Goal: Task Accomplishment & Management: Use online tool/utility

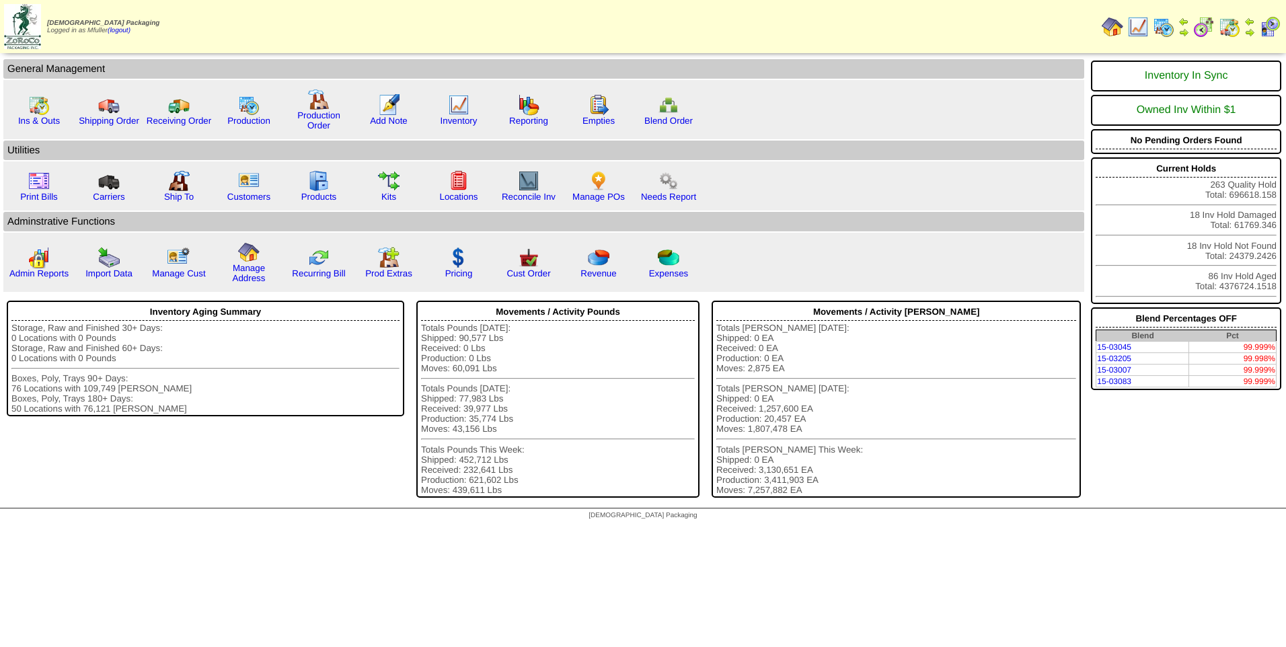
click at [1162, 24] on img at bounding box center [1164, 27] width 22 height 22
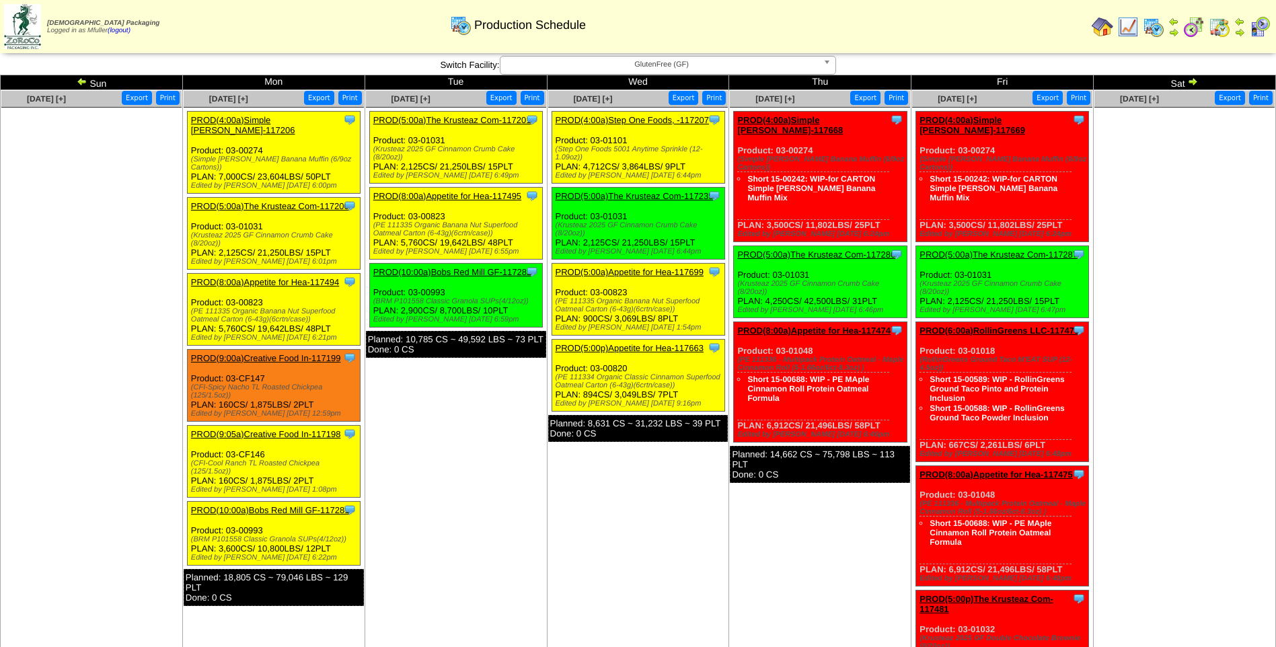
click at [627, 118] on link "PROD(4:00a)Step One Foods, -117207" at bounding box center [632, 120] width 153 height 10
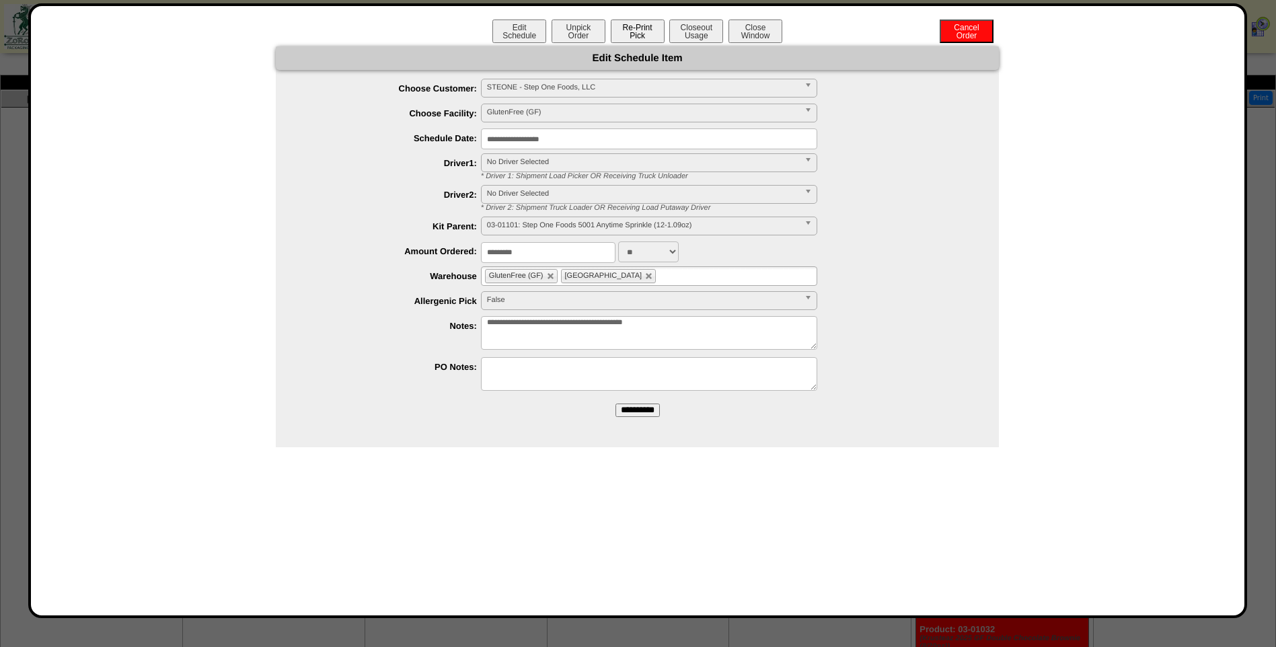
click at [637, 32] on button "Re-Print Pick" at bounding box center [638, 32] width 54 height 24
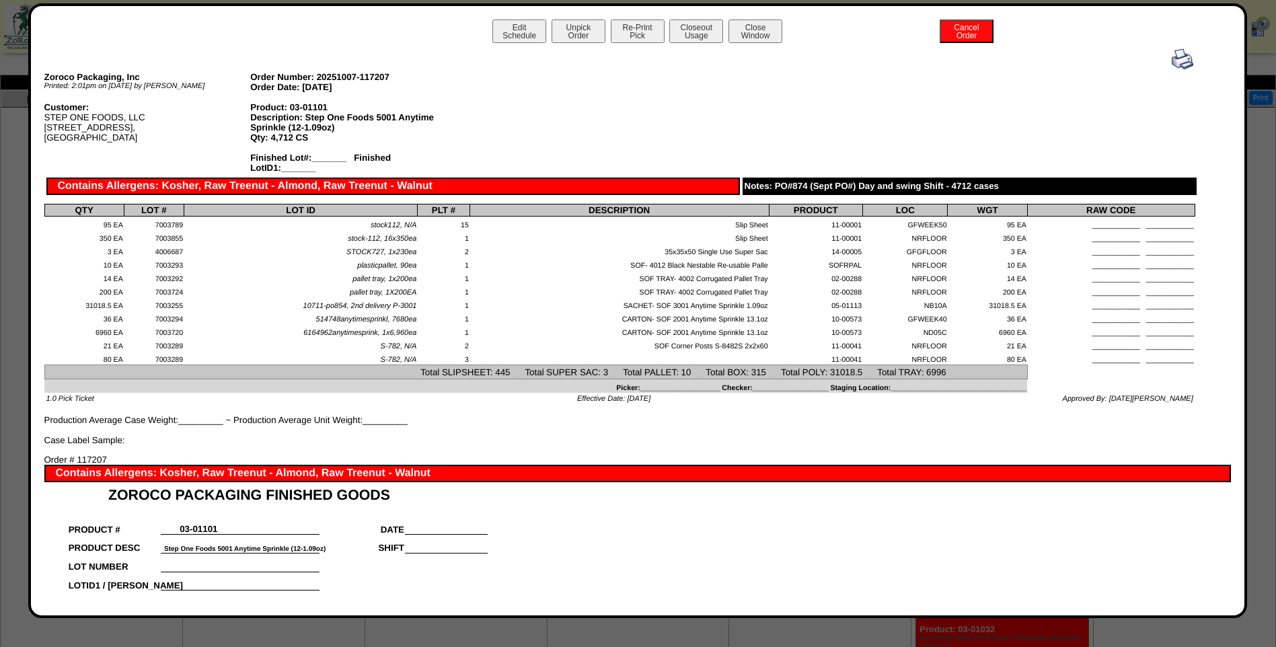
click at [1172, 61] on img at bounding box center [1183, 59] width 22 height 22
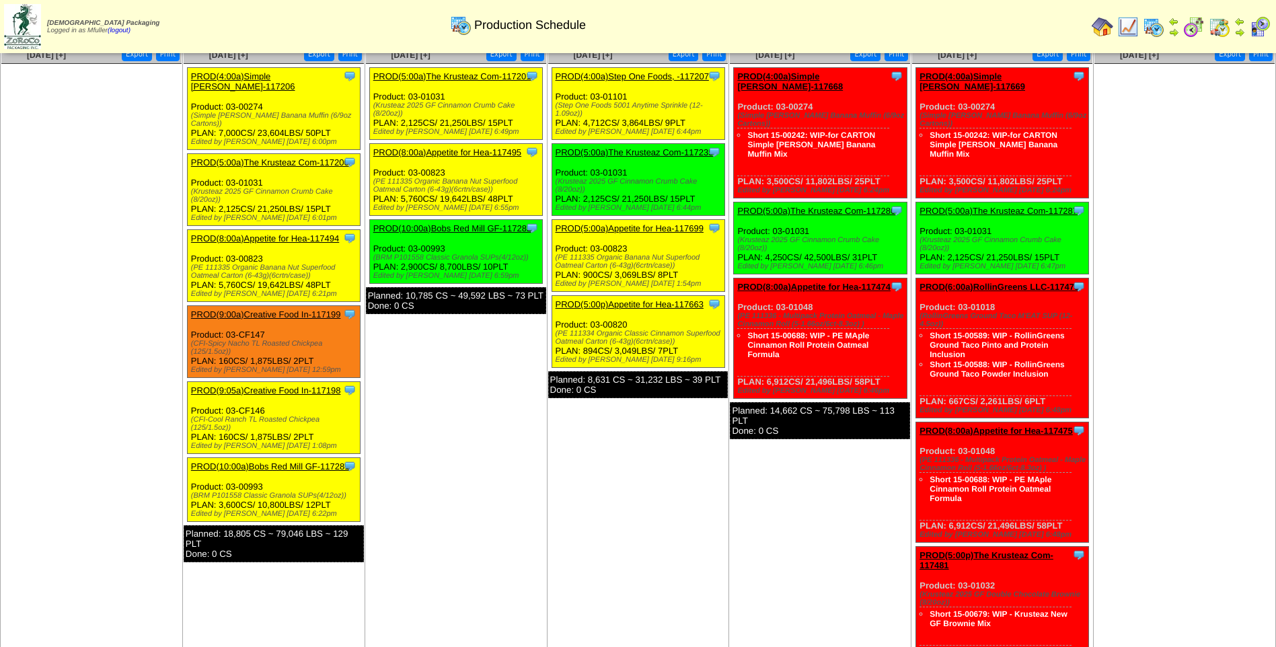
scroll to position [67, 0]
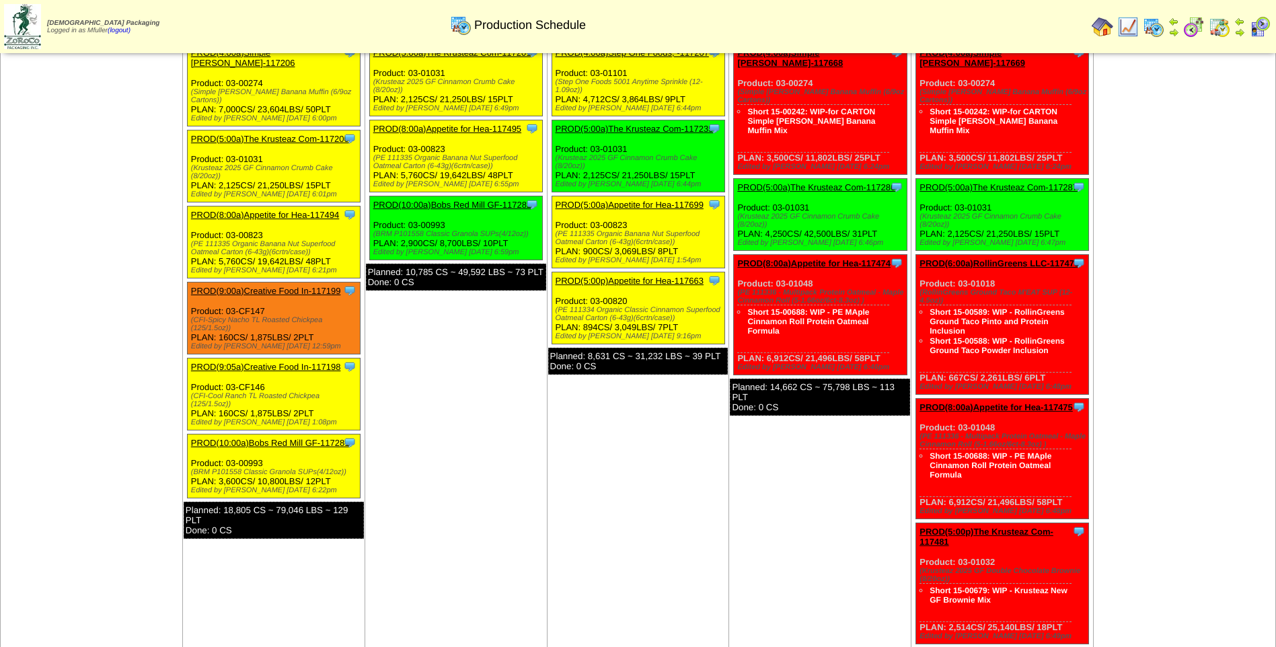
click at [614, 204] on link "PROD(5:00a)Appetite for Hea-117699" at bounding box center [630, 205] width 148 height 10
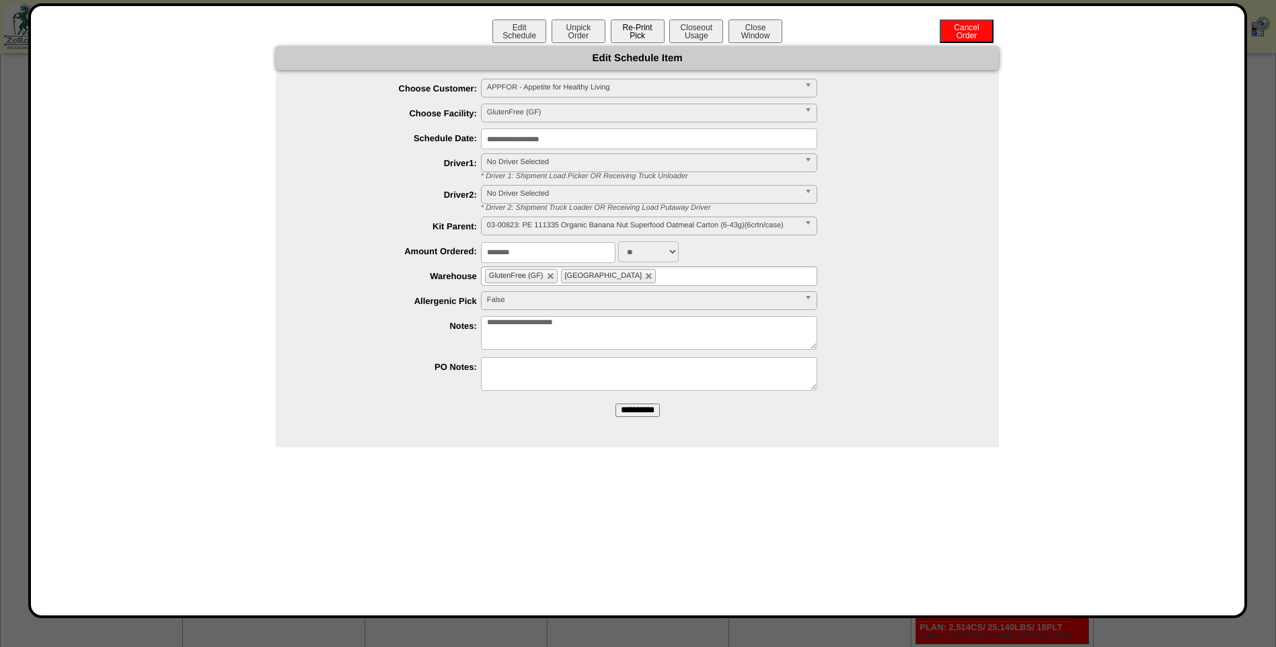
click at [636, 34] on button "Re-Print Pick" at bounding box center [638, 32] width 54 height 24
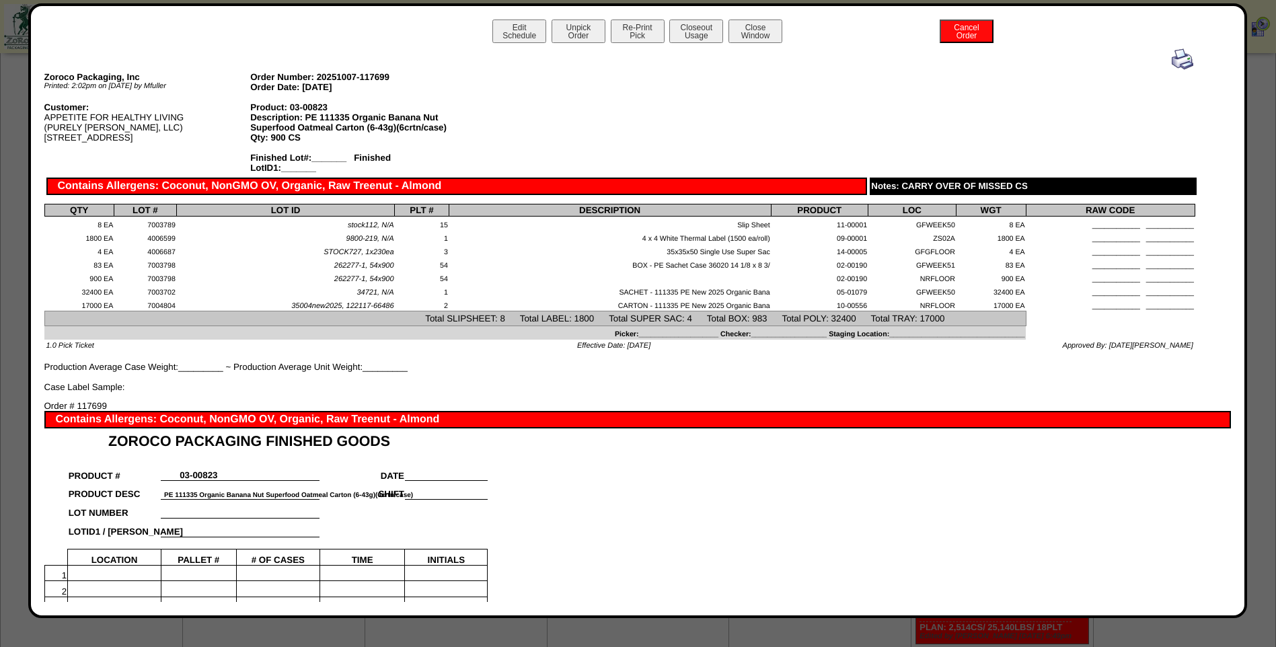
click at [1172, 62] on img at bounding box center [1183, 59] width 22 height 22
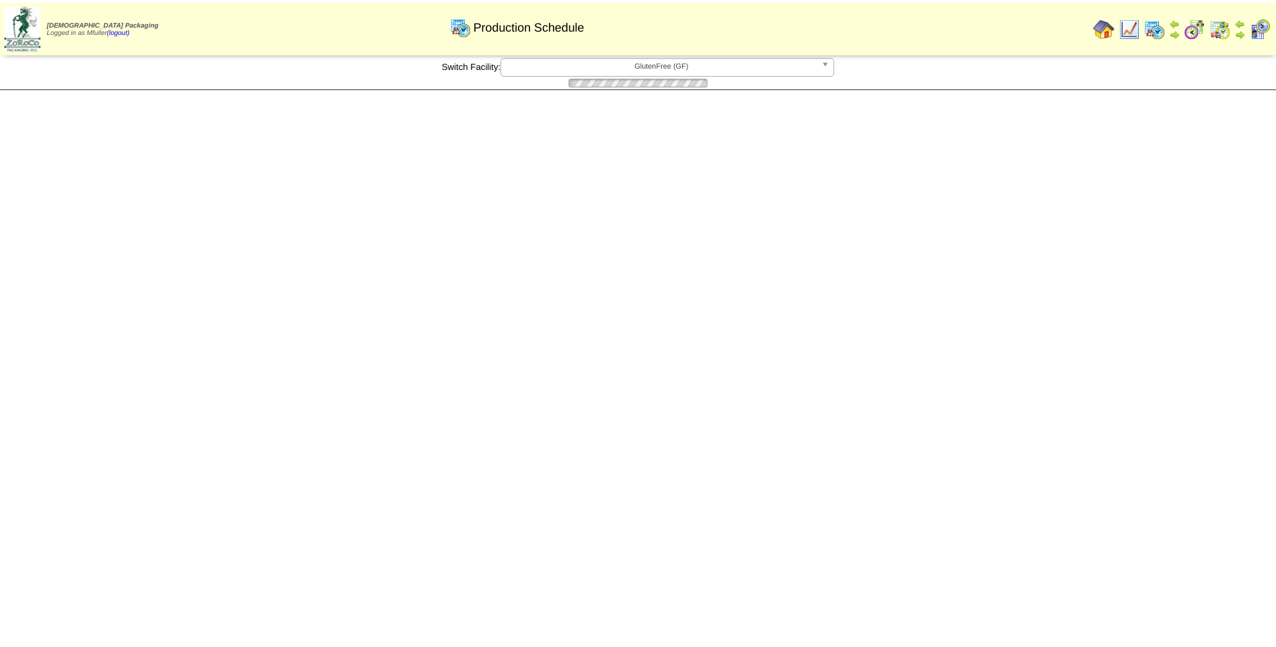
scroll to position [67, 0]
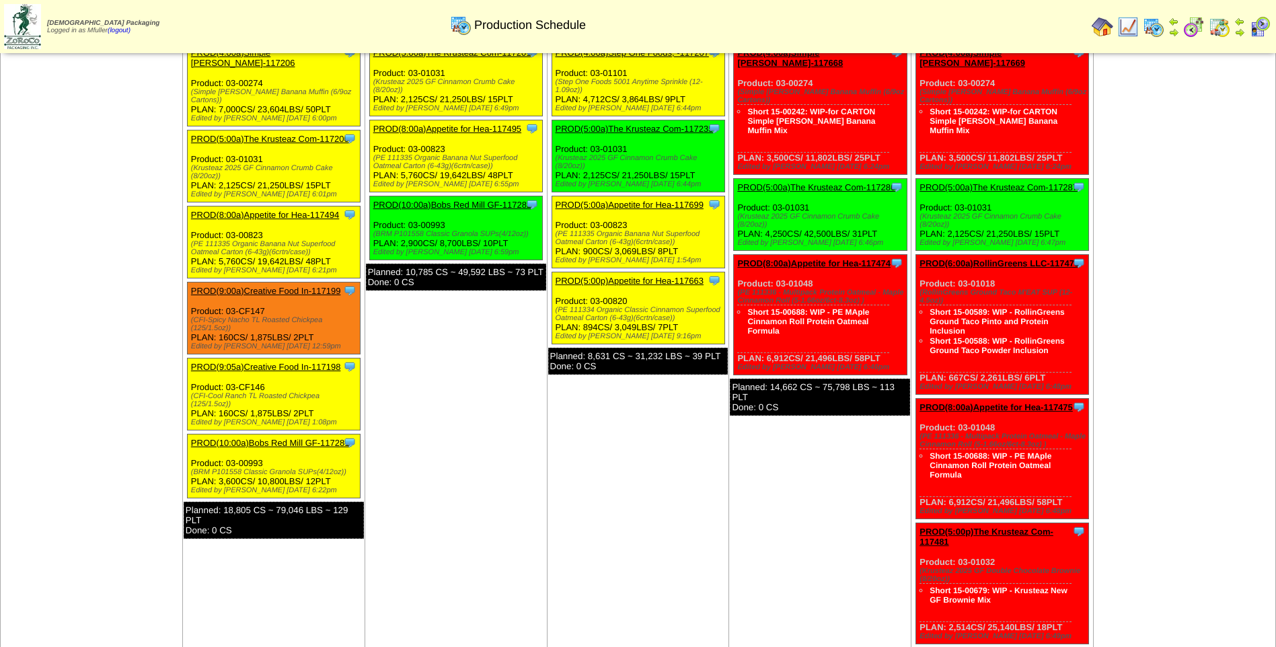
click at [639, 277] on link "PROD(5:00p)Appetite for Hea-117663" at bounding box center [630, 281] width 148 height 10
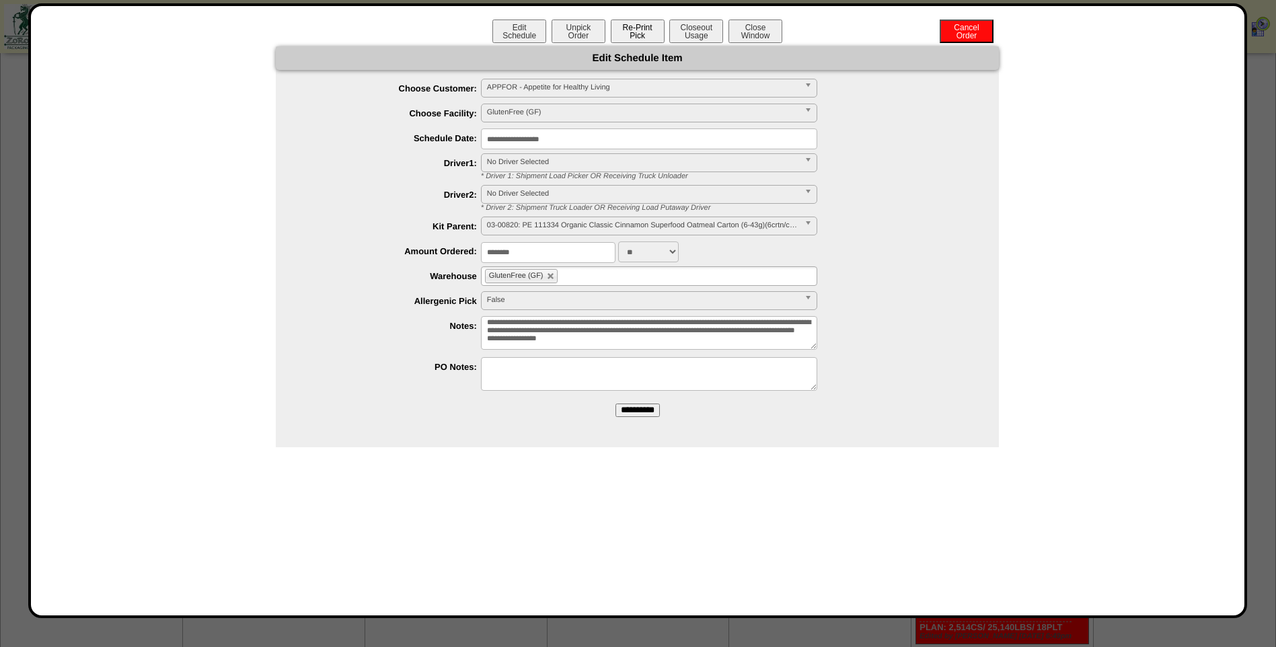
click at [645, 30] on button "Re-Print Pick" at bounding box center [638, 32] width 54 height 24
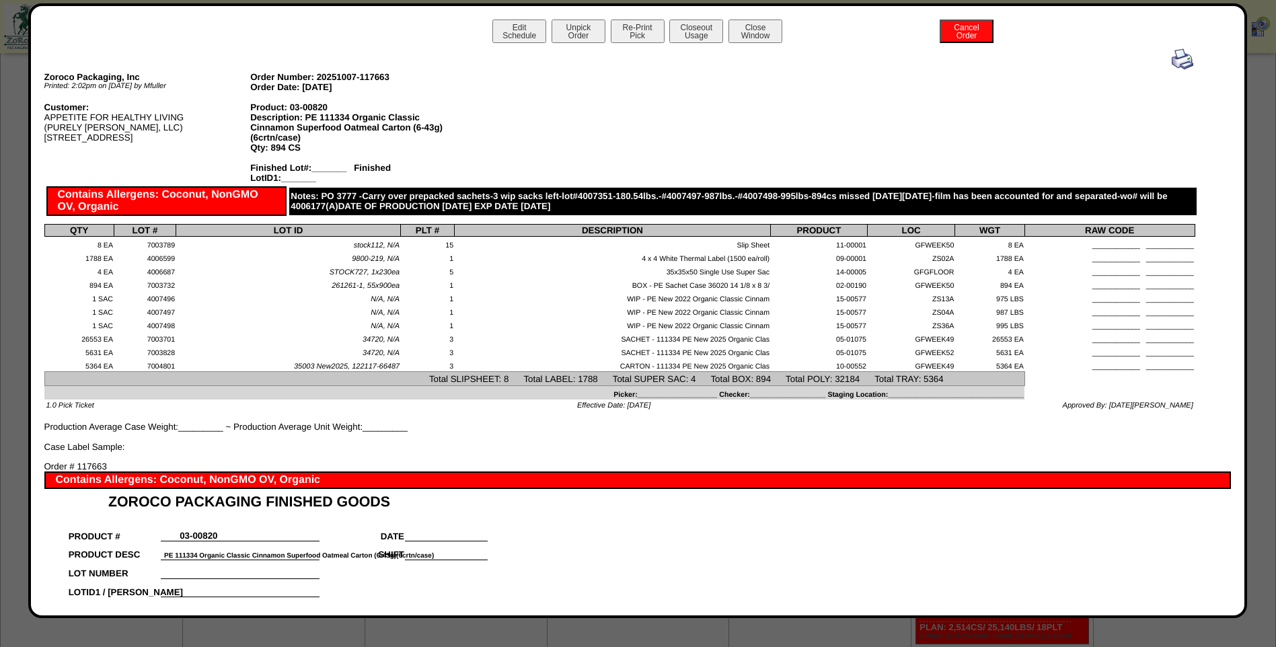
click at [1174, 63] on img at bounding box center [1183, 59] width 22 height 22
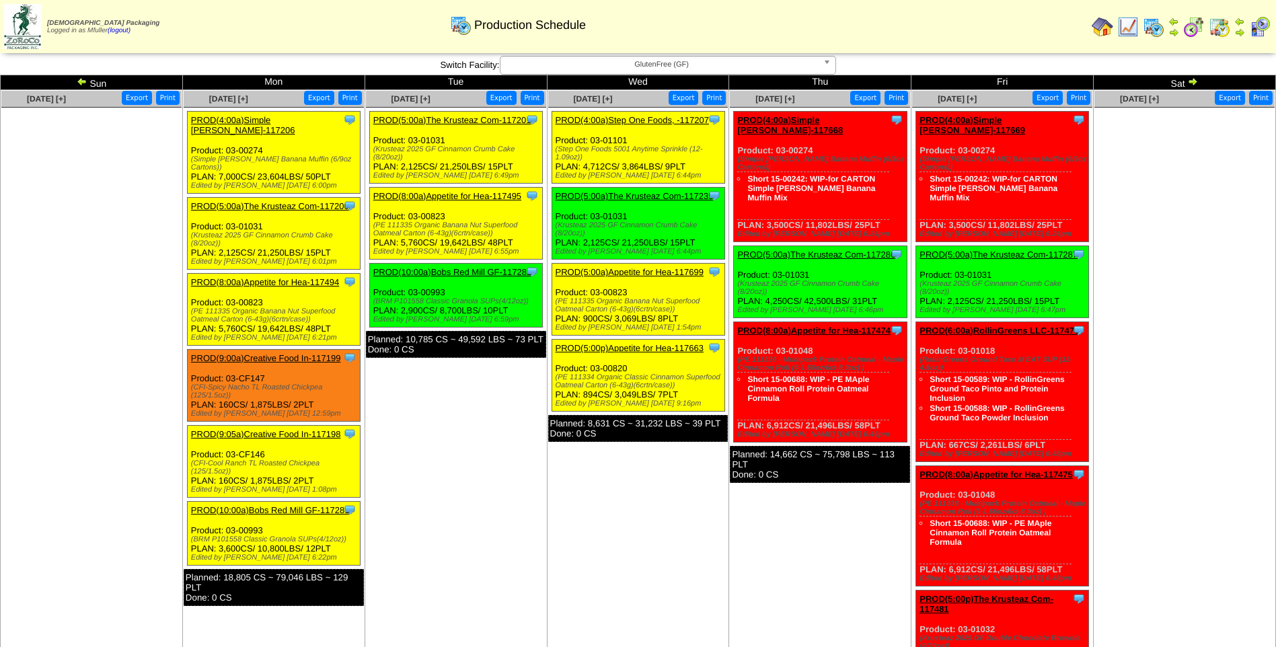
click at [620, 67] on span "GlutenFree (GF)" at bounding box center [662, 65] width 312 height 16
